Goal: Navigation & Orientation: Find specific page/section

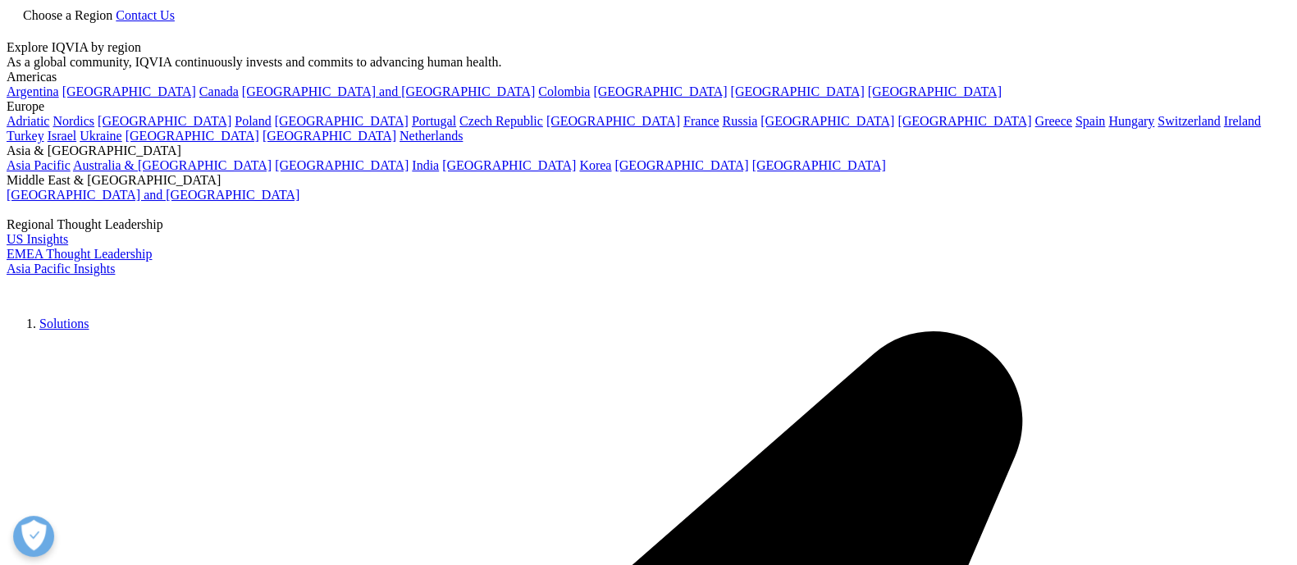
click at [112, 22] on span "Choose a Region" at bounding box center [67, 15] width 89 height 14
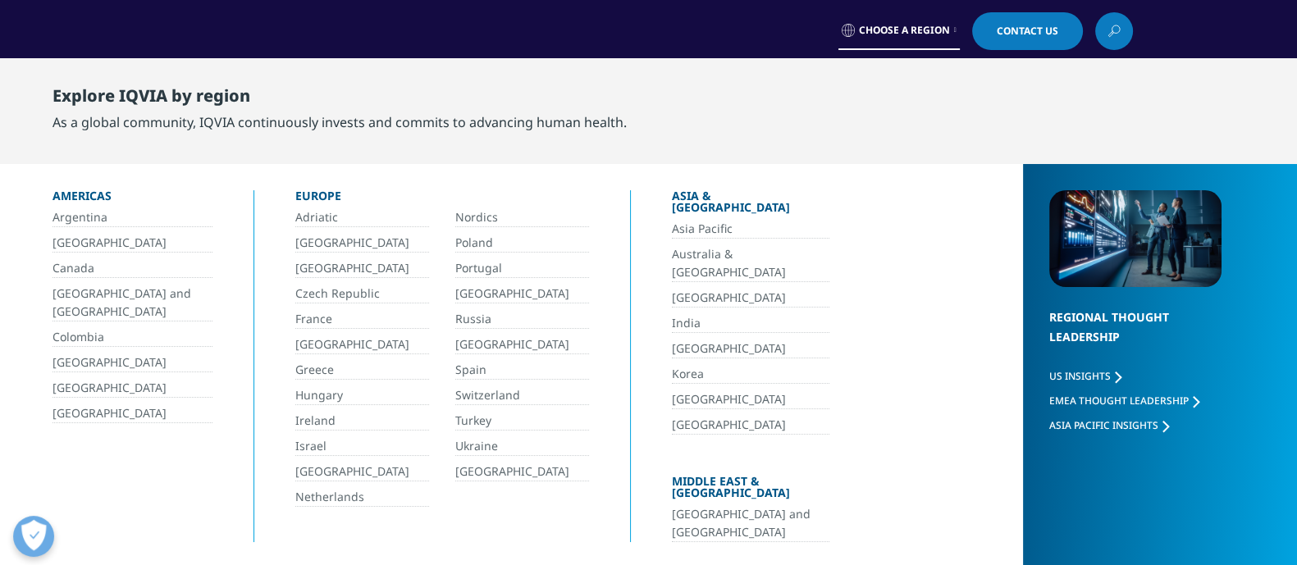
click at [945, 29] on span "Choose a Region" at bounding box center [904, 30] width 91 height 13
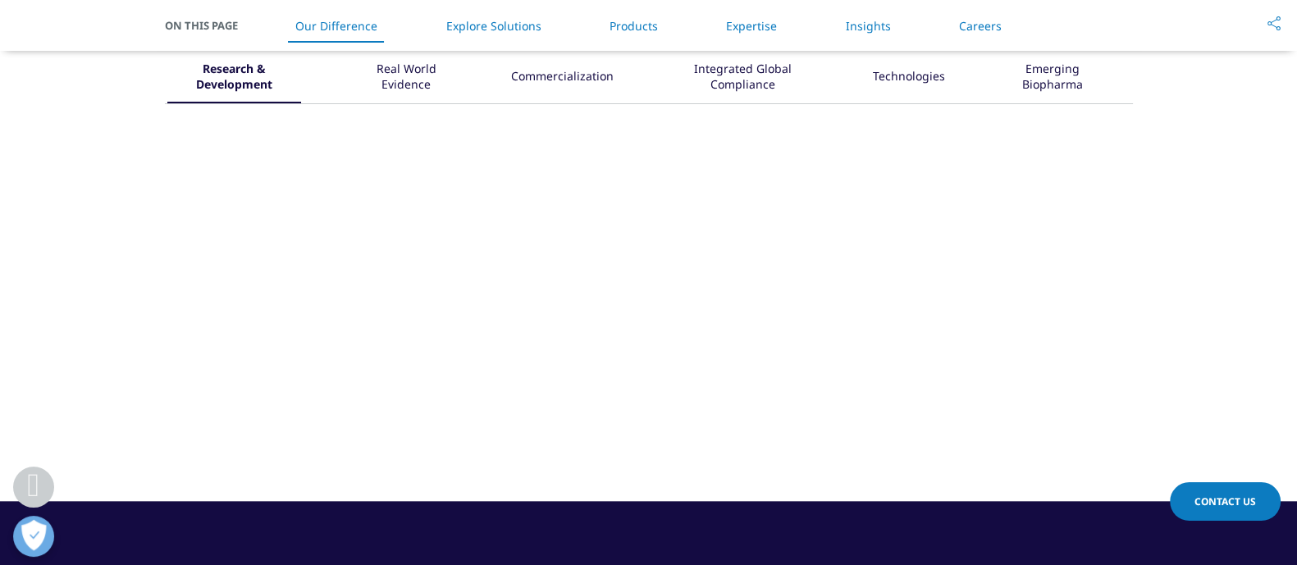
scroll to position [1025, 0]
